Goal: Navigation & Orientation: Find specific page/section

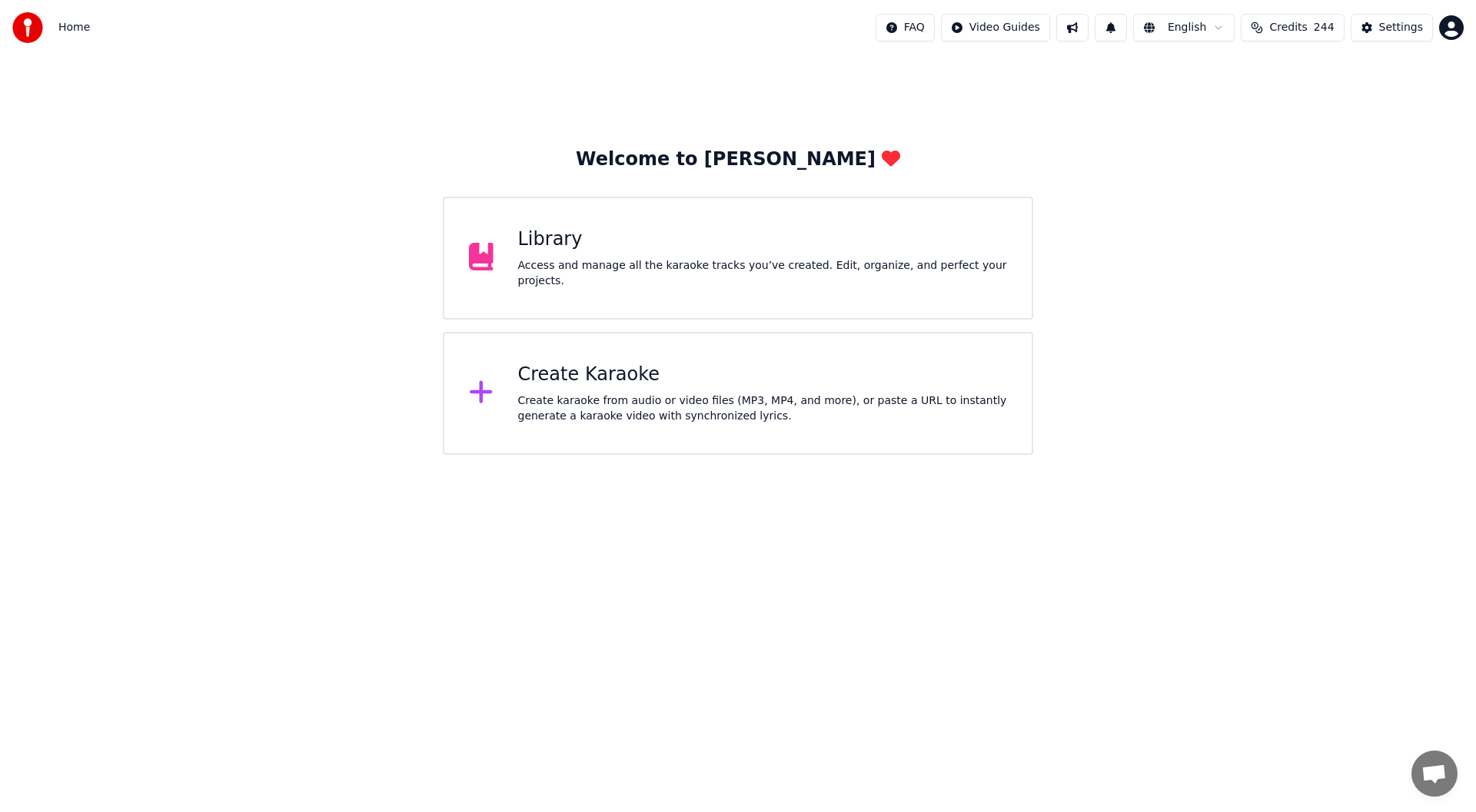
click at [673, 244] on div "Library" at bounding box center [763, 240] width 490 height 25
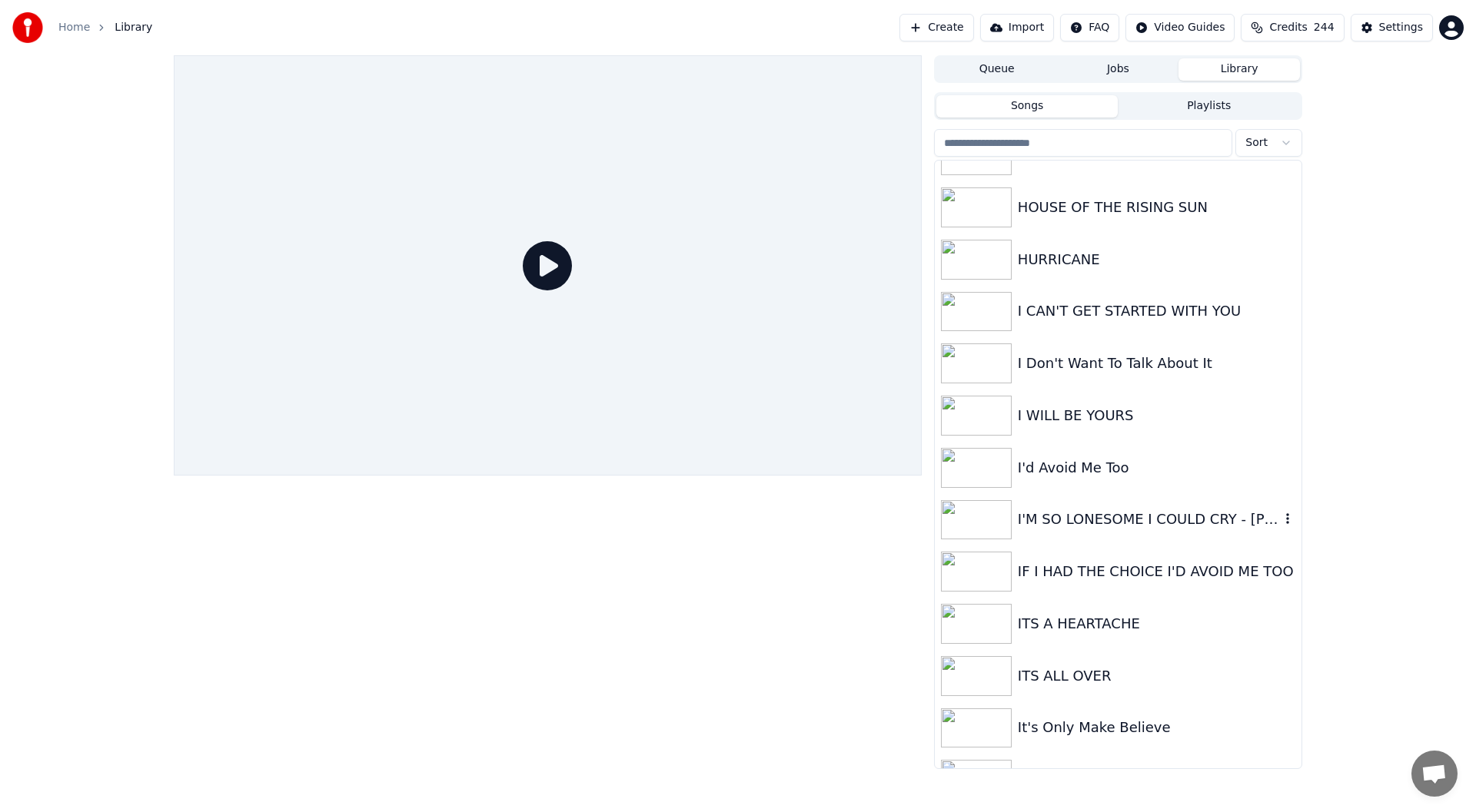
scroll to position [1306, 0]
